Goal: Navigation & Orientation: Find specific page/section

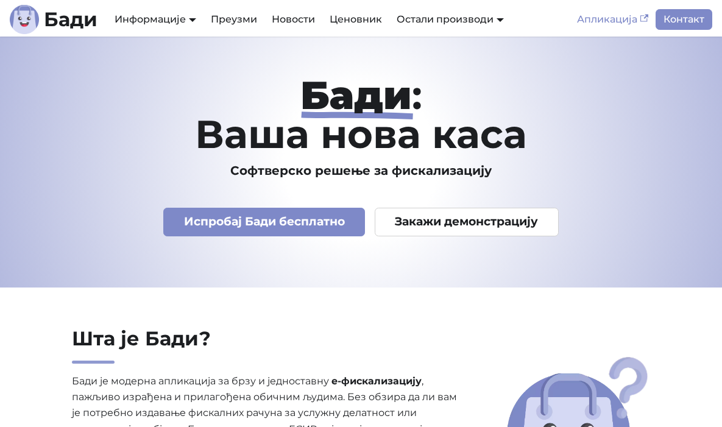
click at [638, 19] on link "Апликација" at bounding box center [613, 19] width 86 height 21
